Goal: Transaction & Acquisition: Purchase product/service

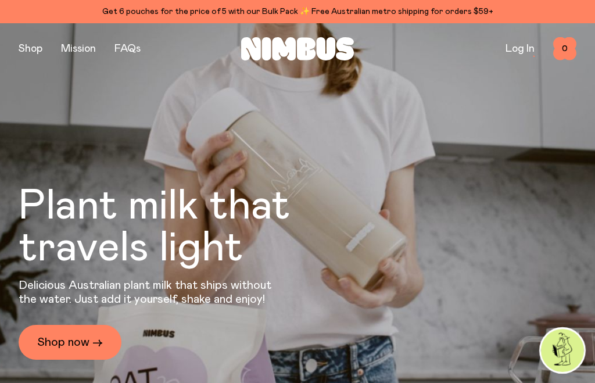
click at [33, 41] on button "button" at bounding box center [31, 49] width 24 height 16
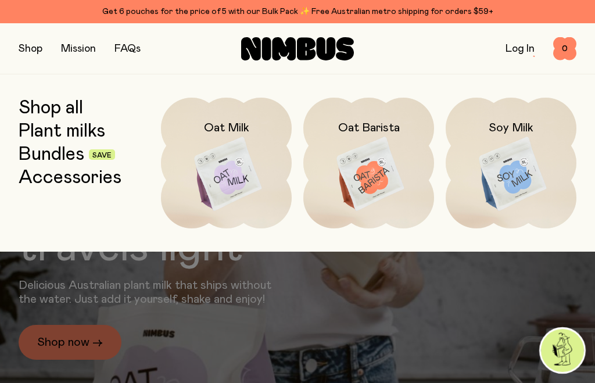
click at [514, 180] on img at bounding box center [511, 174] width 131 height 153
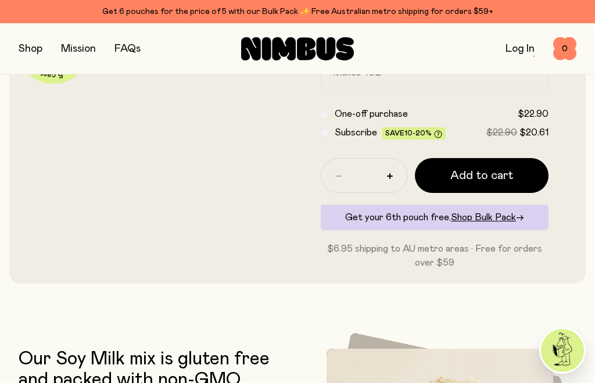
scroll to position [326, 0]
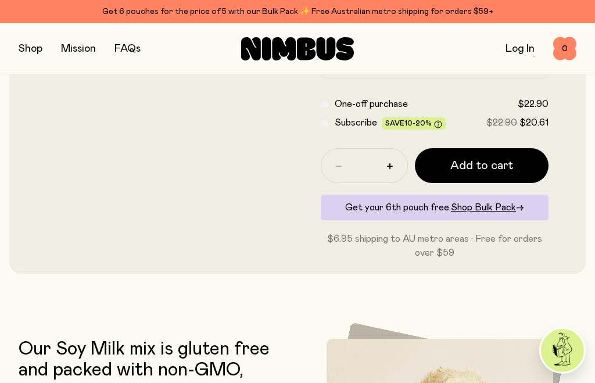
click at [504, 159] on span "Add to cart" at bounding box center [481, 165] width 63 height 16
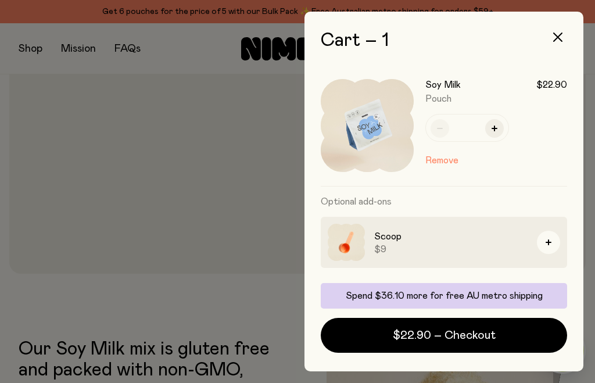
scroll to position [0, 0]
click at [561, 41] on icon "button" at bounding box center [557, 37] width 9 height 9
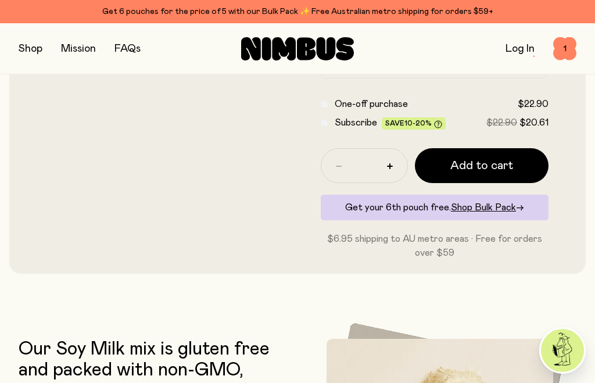
click at [30, 48] on button "button" at bounding box center [31, 49] width 24 height 16
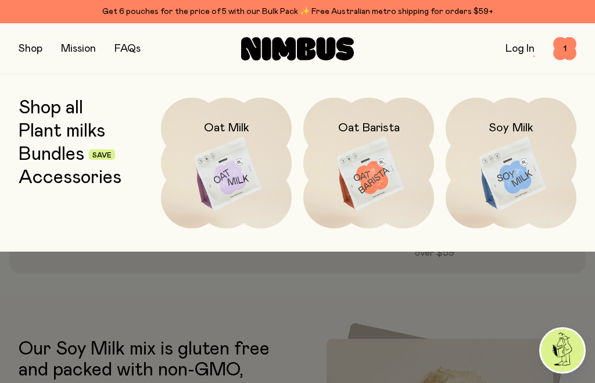
click at [69, 152] on link "Bundles" at bounding box center [52, 154] width 66 height 21
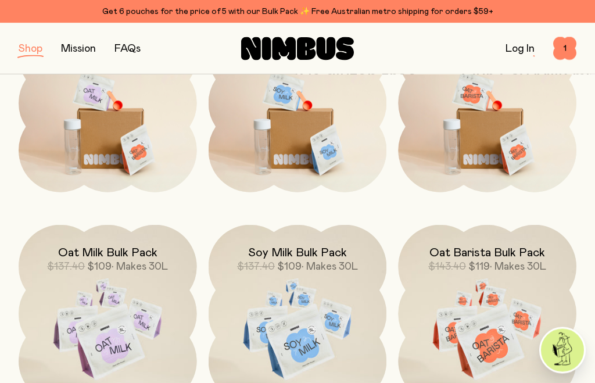
scroll to position [235, 0]
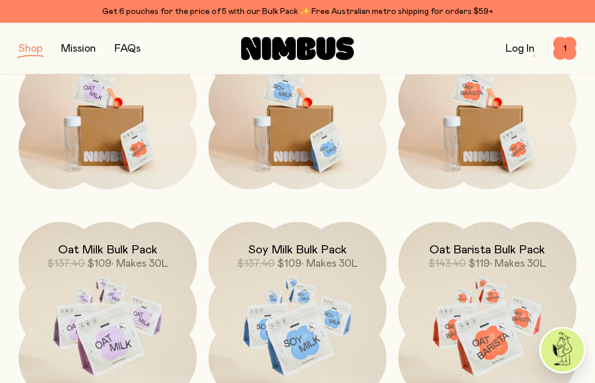
click at [311, 145] on img at bounding box center [298, 116] width 178 height 209
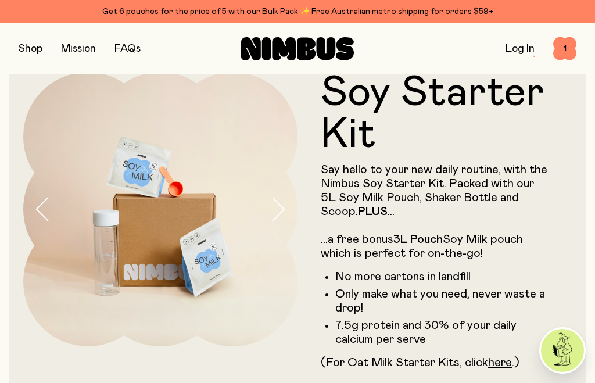
scroll to position [15, 0]
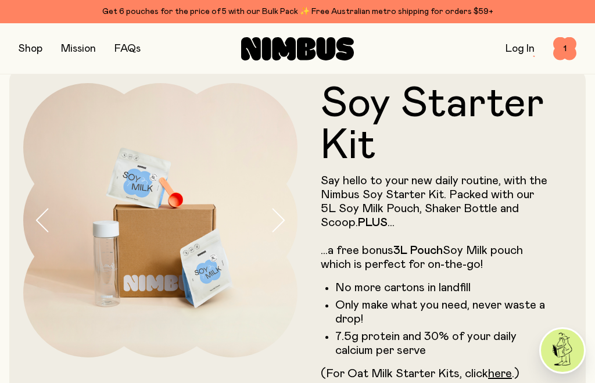
click at [282, 222] on icon "button" at bounding box center [279, 220] width 12 height 23
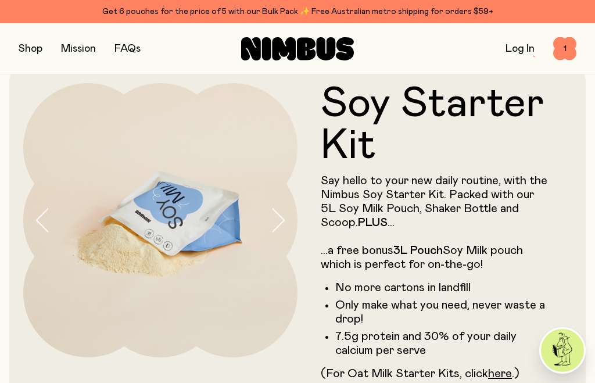
click at [281, 214] on icon "button" at bounding box center [278, 220] width 16 height 24
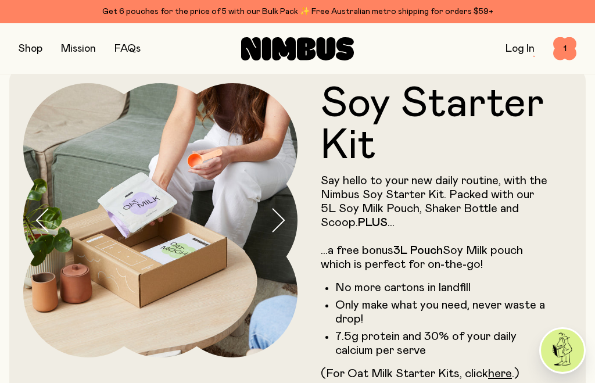
click at [277, 218] on icon "button" at bounding box center [278, 220] width 16 height 24
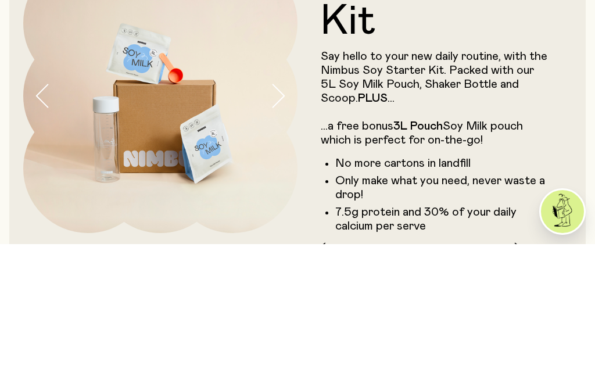
scroll to position [269, 0]
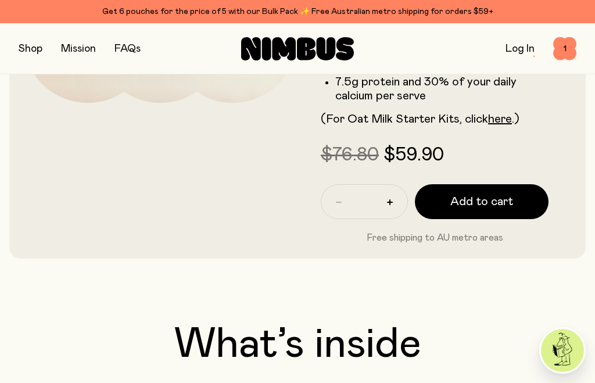
click at [504, 190] on button "Add to cart" at bounding box center [482, 201] width 134 height 35
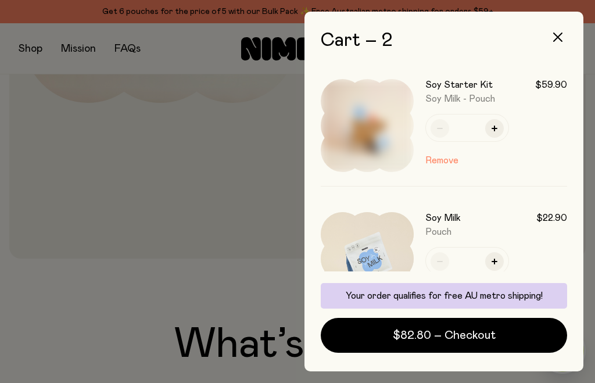
scroll to position [0, 0]
click at [565, 25] on button "button" at bounding box center [558, 37] width 28 height 28
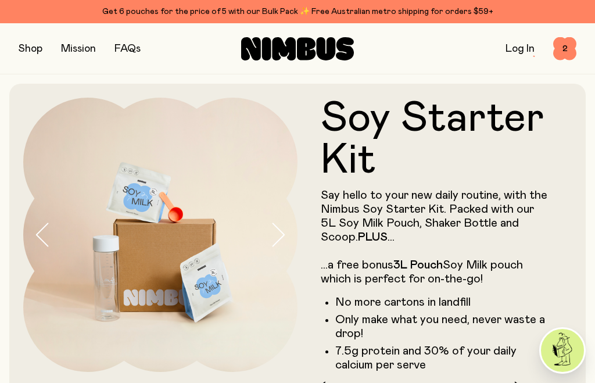
click at [28, 41] on button "button" at bounding box center [31, 49] width 24 height 16
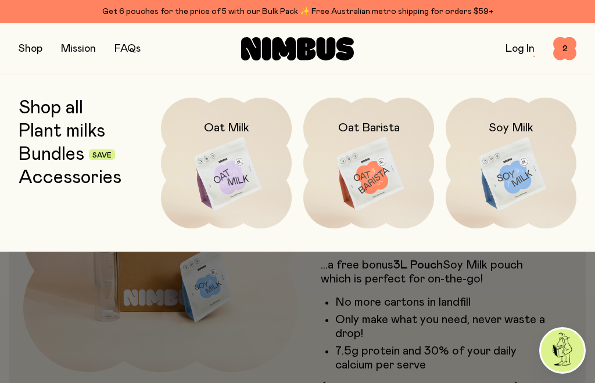
click at [64, 150] on link "Bundles" at bounding box center [52, 154] width 66 height 21
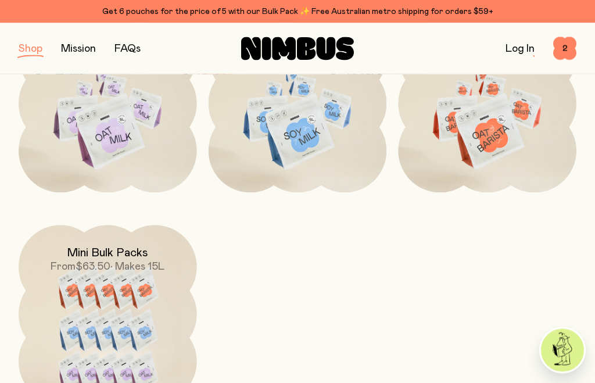
scroll to position [443, 0]
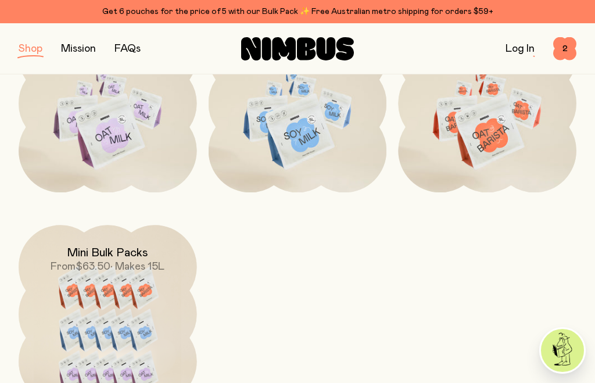
click at [128, 317] on img at bounding box center [108, 336] width 178 height 223
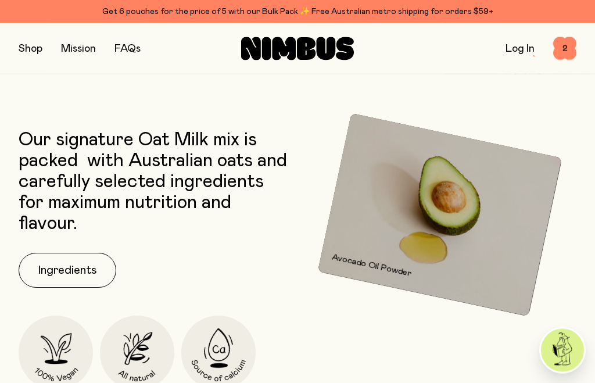
scroll to position [493, 0]
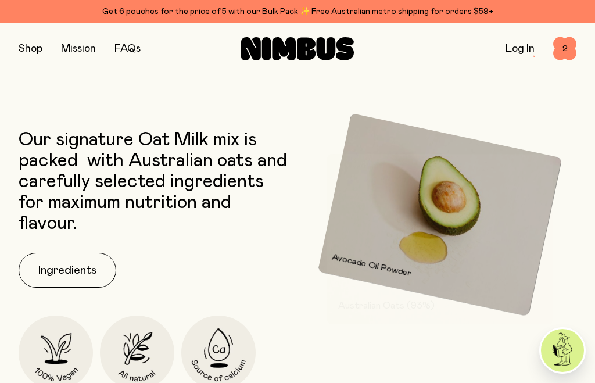
click at [85, 263] on button "Ingredients" at bounding box center [68, 270] width 98 height 35
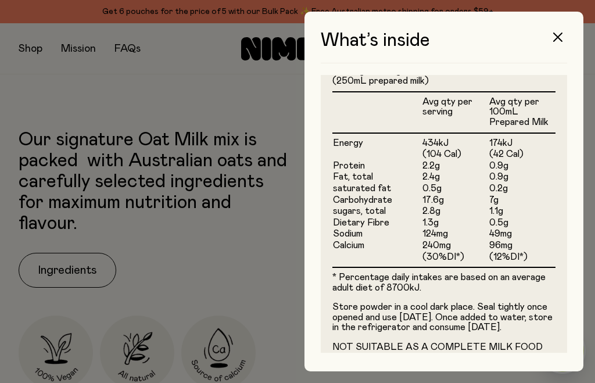
scroll to position [332, 0]
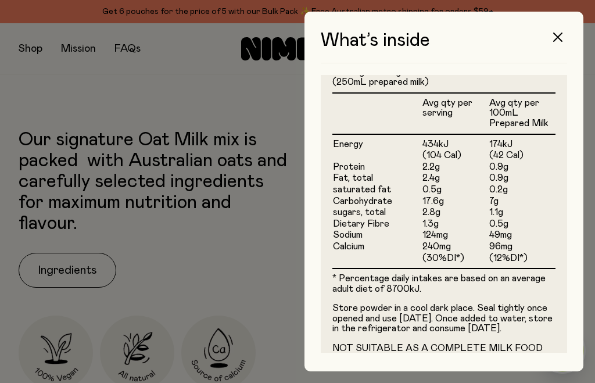
click at [563, 34] on button "button" at bounding box center [558, 37] width 28 height 28
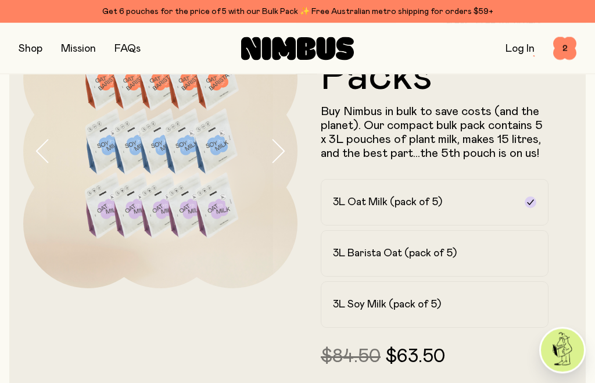
scroll to position [86, 0]
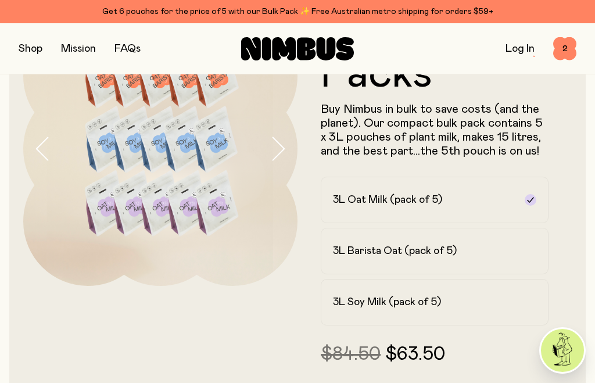
click at [424, 299] on h2 "3L Soy Milk (pack of 5)" at bounding box center [387, 302] width 108 height 14
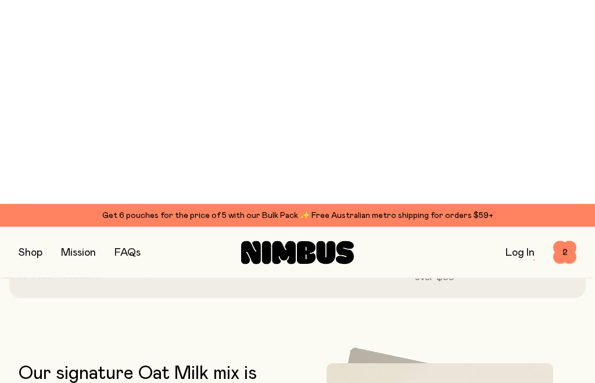
scroll to position [0, 0]
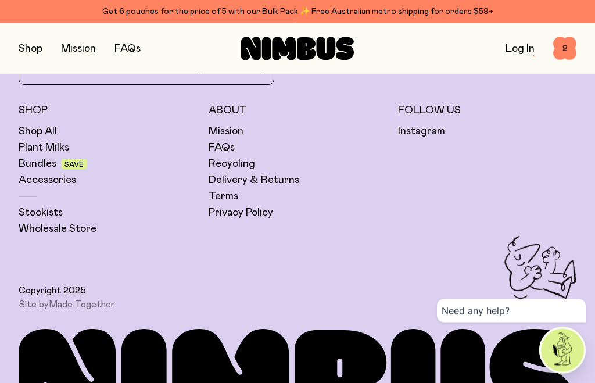
scroll to position [1196, 0]
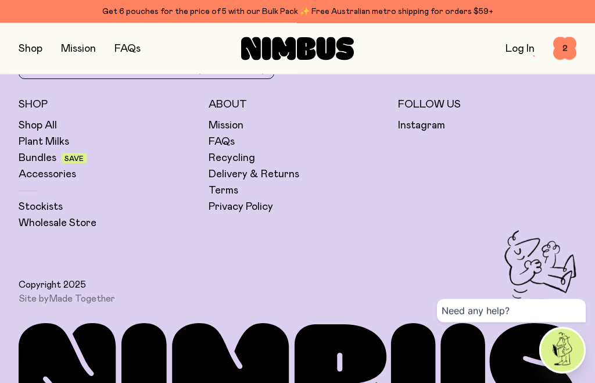
click at [54, 139] on link "Plant Milks" at bounding box center [44, 142] width 51 height 14
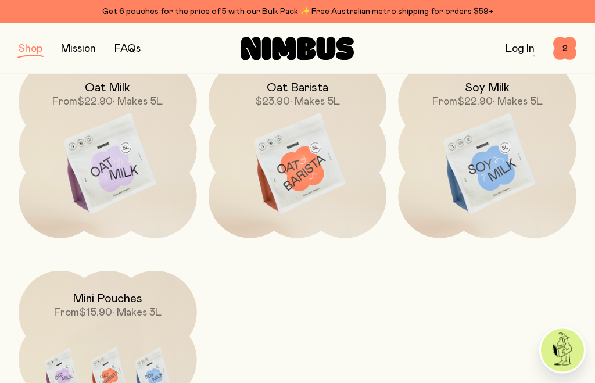
scroll to position [187, 0]
click at [494, 171] on img at bounding box center [487, 164] width 178 height 209
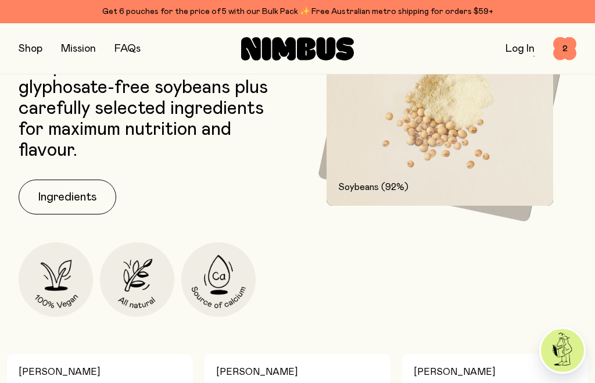
scroll to position [631, 0]
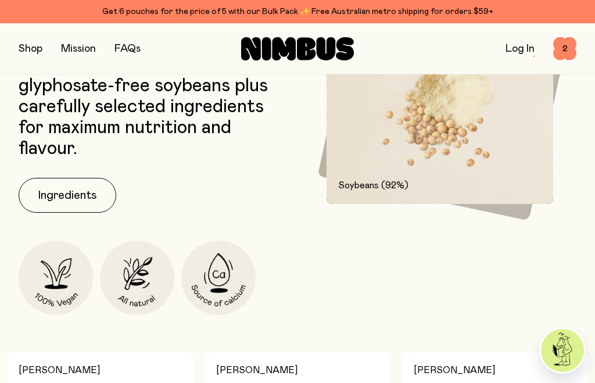
click at [88, 195] on button "Ingredients" at bounding box center [68, 195] width 98 height 35
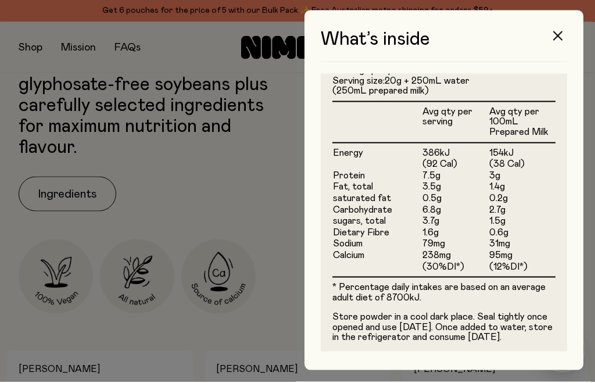
scroll to position [0, 0]
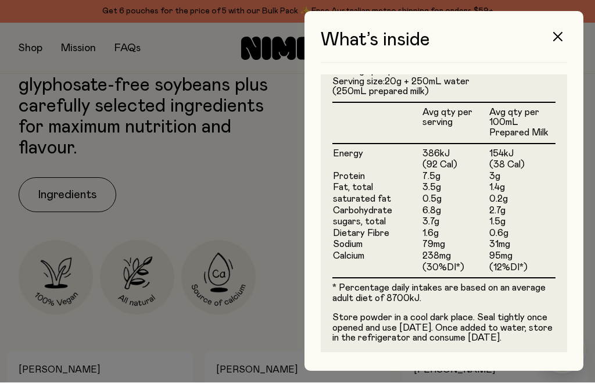
click at [558, 42] on button "button" at bounding box center [558, 37] width 28 height 28
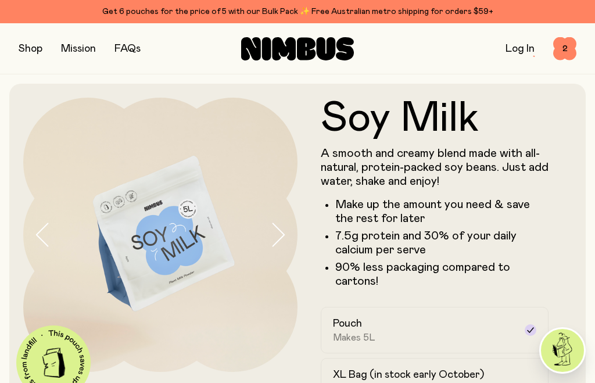
click at [574, 42] on span "2" at bounding box center [564, 48] width 23 height 23
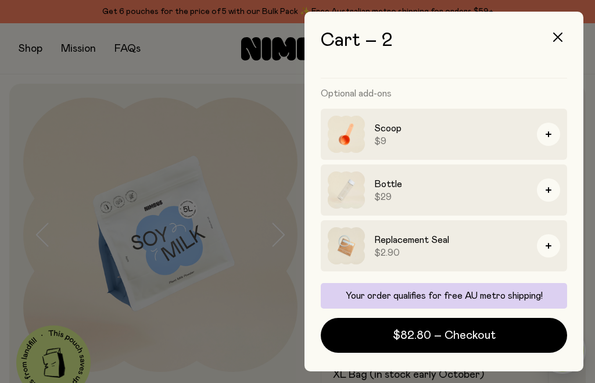
click at [476, 334] on span "$82.80 – Checkout" at bounding box center [444, 335] width 103 height 16
